Goal: Transaction & Acquisition: Register for event/course

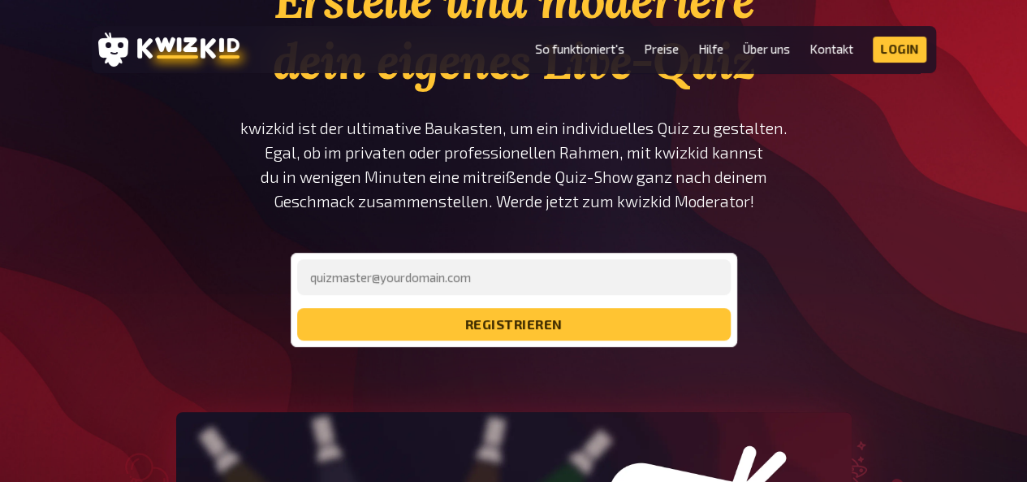
scroll to position [161, 0]
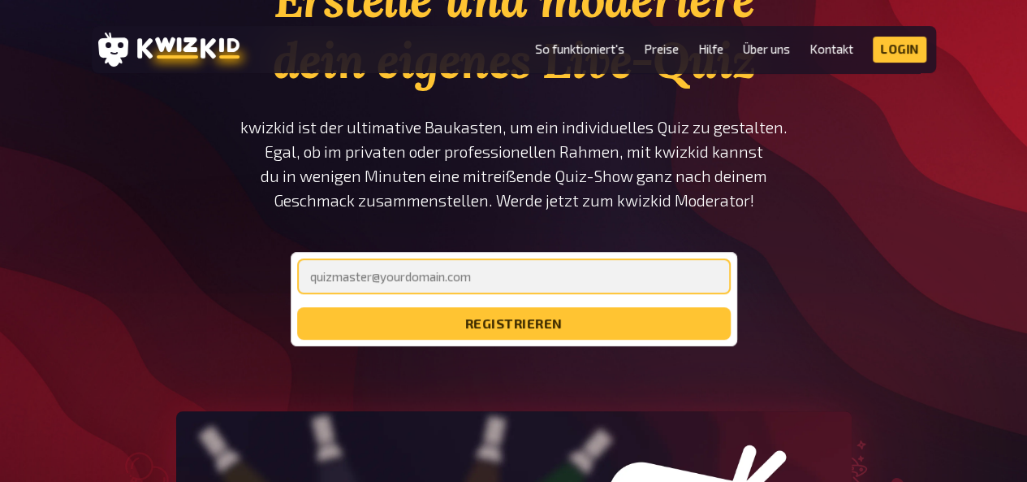
click at [492, 287] on input "email" at bounding box center [514, 276] width 434 height 36
type input "[EMAIL_ADDRESS][DOMAIN_NAME]"
click at [297, 307] on button "registrieren" at bounding box center [514, 323] width 434 height 32
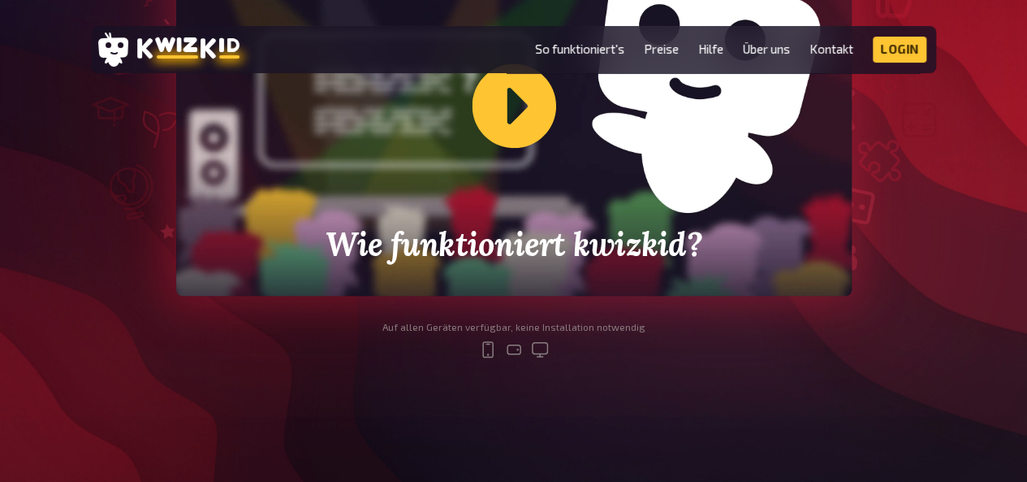
click at [563, 209] on div "Wie funktioniert kwizkid?" at bounding box center [514, 106] width 676 height 380
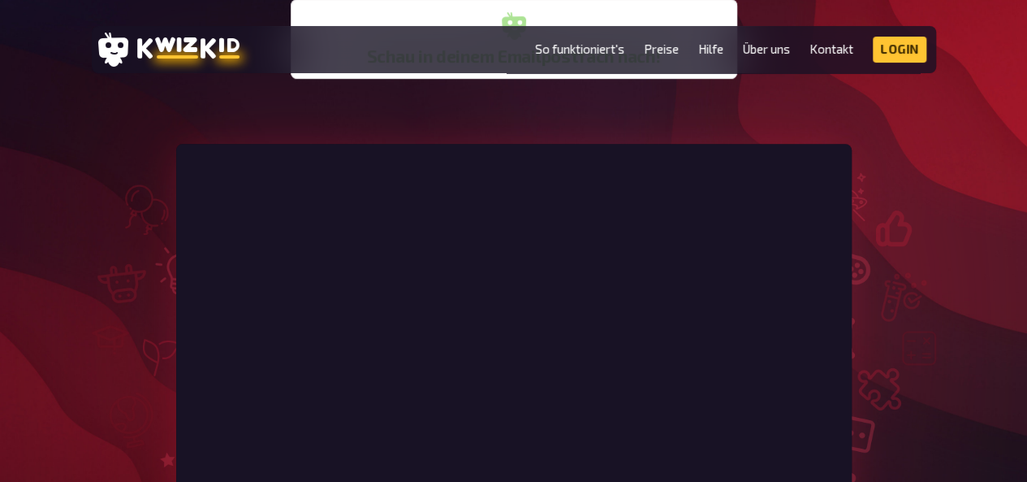
scroll to position [413, 0]
click at [890, 58] on link "Login" at bounding box center [900, 50] width 54 height 26
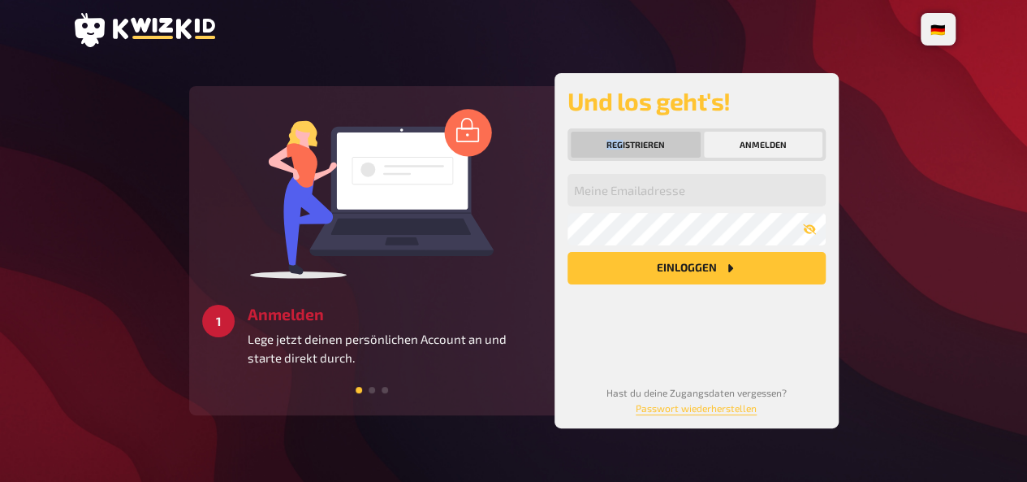
drag, startPoint x: 617, startPoint y: 126, endPoint x: 621, endPoint y: 149, distance: 23.0
click at [621, 149] on div "Und los geht's! Registrieren Anmelden Meine Emailadresse Mein Passwort Einlogge…" at bounding box center [697, 250] width 258 height 329
click at [621, 149] on button "Registrieren" at bounding box center [636, 145] width 130 height 26
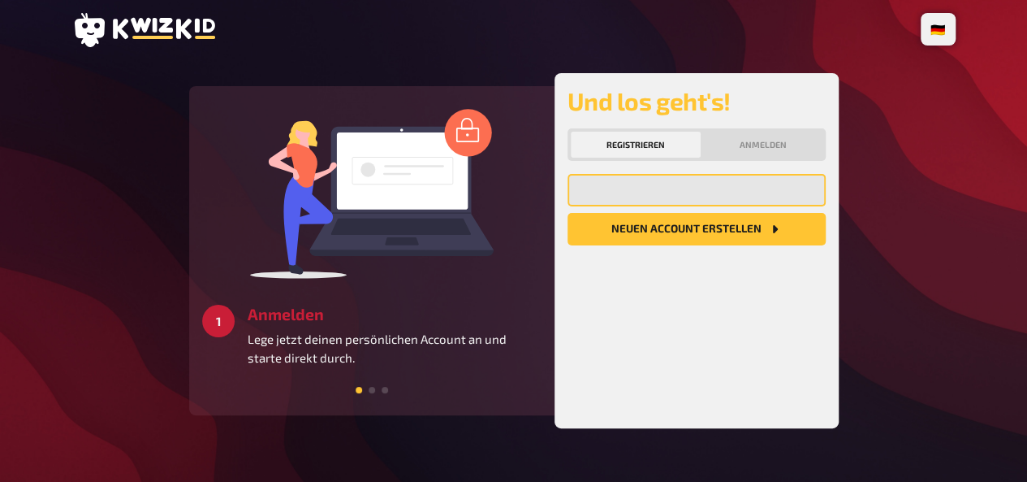
click at [631, 188] on input "email" at bounding box center [697, 190] width 258 height 32
type input "e"
type input "[EMAIL_ADDRESS][DOMAIN_NAME]"
click at [568, 213] on button "Neuen Account Erstellen" at bounding box center [697, 229] width 258 height 32
